Goal: Information Seeking & Learning: Learn about a topic

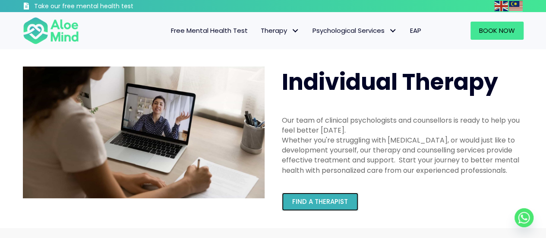
click at [326, 203] on span "Find a therapist" at bounding box center [320, 201] width 56 height 9
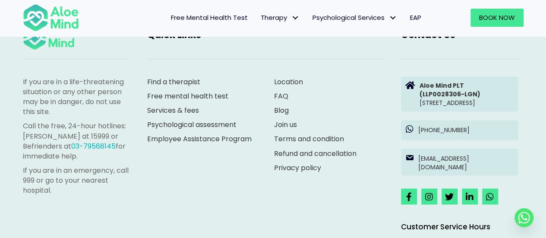
scroll to position [4062, 0]
click at [287, 119] on link "Join us" at bounding box center [285, 124] width 23 height 10
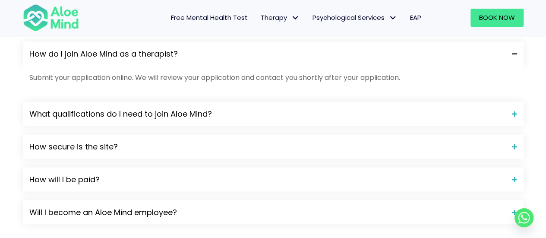
scroll to position [815, 0]
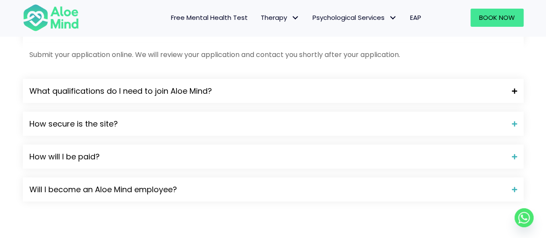
click at [245, 98] on div "What qualifications do I need to join Aloe Mind?" at bounding box center [273, 91] width 500 height 24
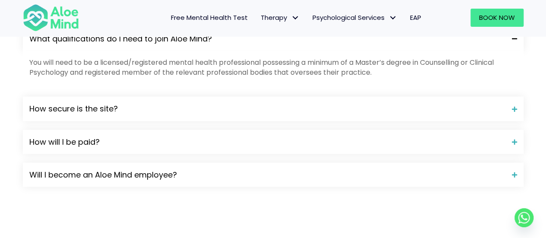
scroll to position [915, 0]
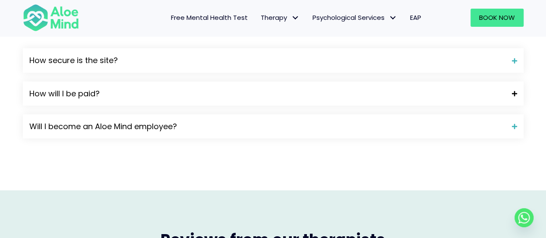
click at [218, 90] on span "How will I be paid?" at bounding box center [267, 93] width 476 height 11
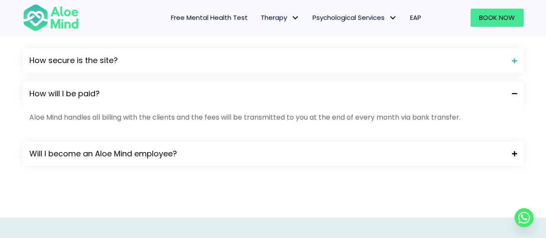
click at [200, 149] on span "Will I become an Aloe Mind employee?" at bounding box center [267, 153] width 476 height 11
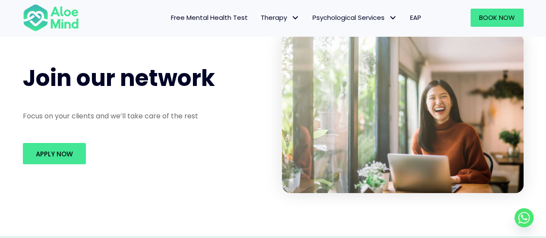
scroll to position [58, 0]
